Goal: Register for event/course

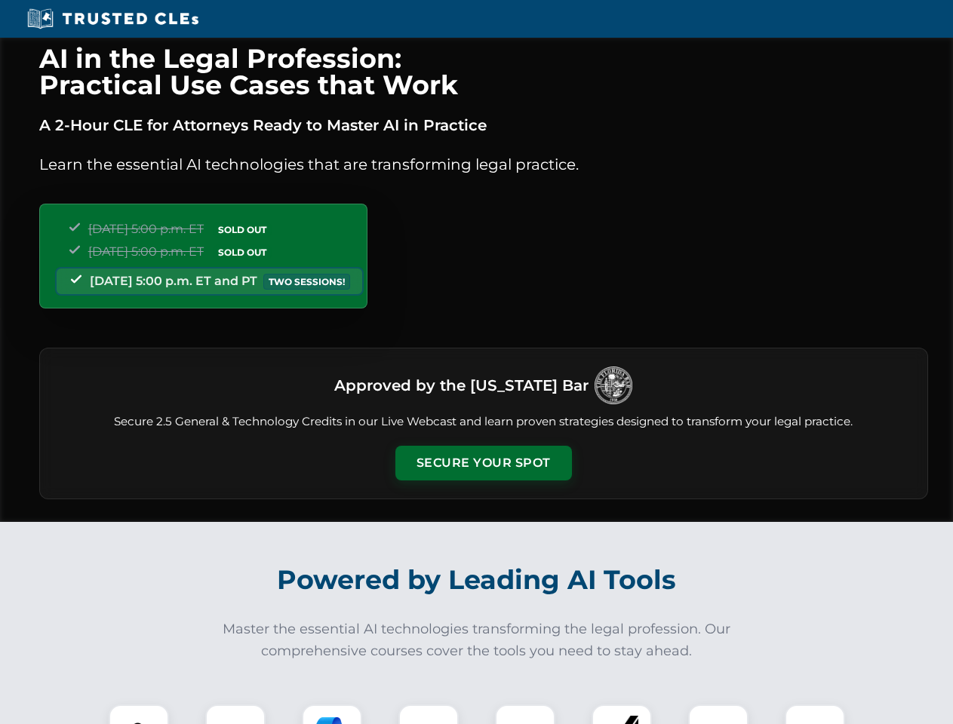
click at [483, 463] on button "Secure Your Spot" at bounding box center [483, 463] width 176 height 35
click at [139, 714] on img at bounding box center [139, 735] width 44 height 44
